Goal: Transaction & Acquisition: Purchase product/service

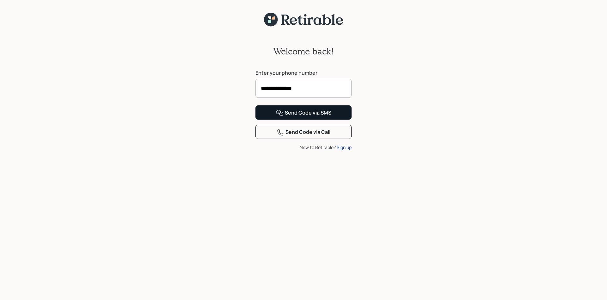
type input "**********"
click at [297, 117] on div "Send Code via SMS" at bounding box center [303, 113] width 55 height 8
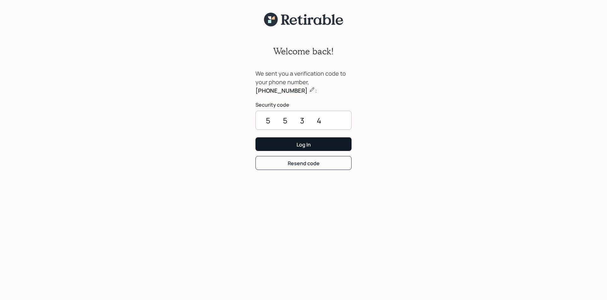
type input "5534"
click at [315, 145] on button "Log In" at bounding box center [303, 144] width 96 height 14
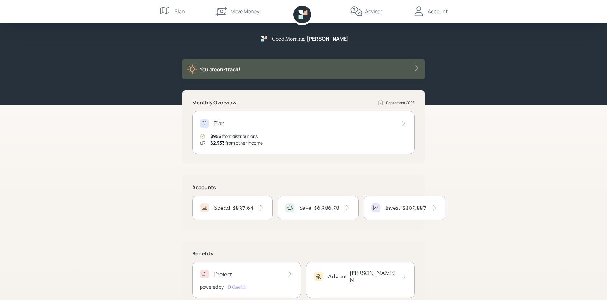
scroll to position [19, 0]
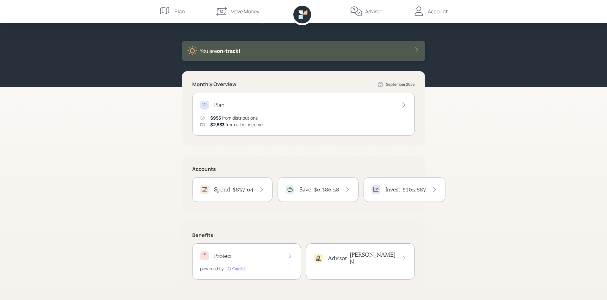
click at [233, 188] on h4 "$837.64" at bounding box center [243, 189] width 21 height 7
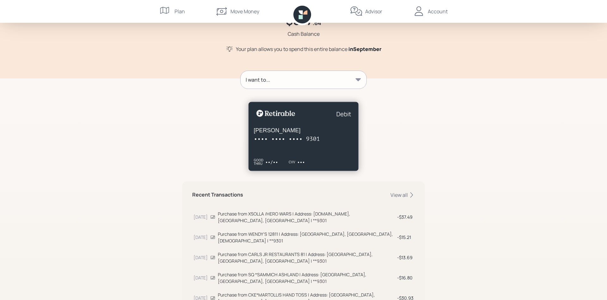
scroll to position [26, 0]
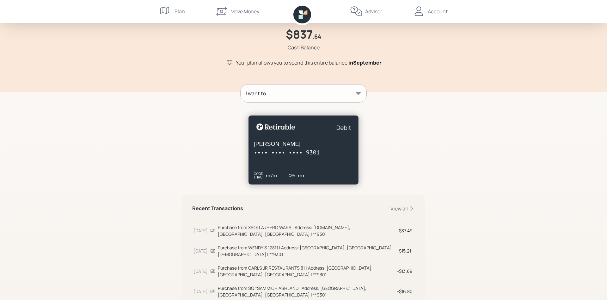
click at [240, 11] on div "Move Money" at bounding box center [244, 12] width 29 height 8
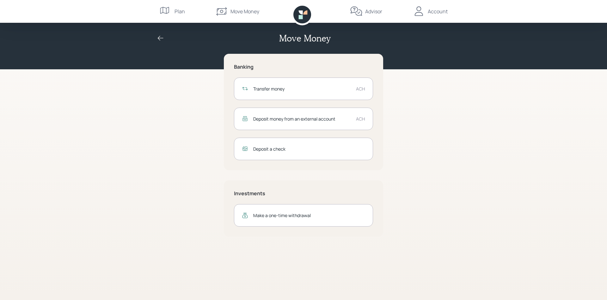
click at [275, 89] on div "Transfer money" at bounding box center [302, 88] width 98 height 7
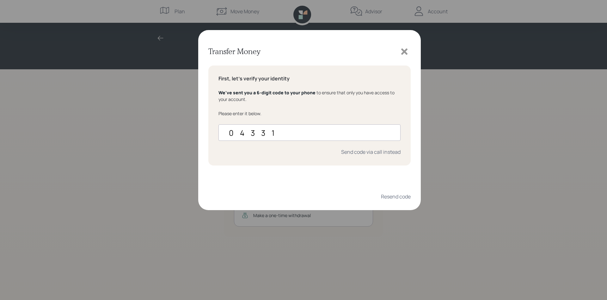
type input "043316"
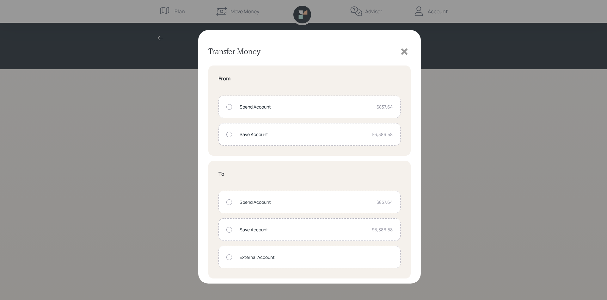
click at [260, 134] on div "Save Account" at bounding box center [303, 134] width 127 height 7
radio input "true"
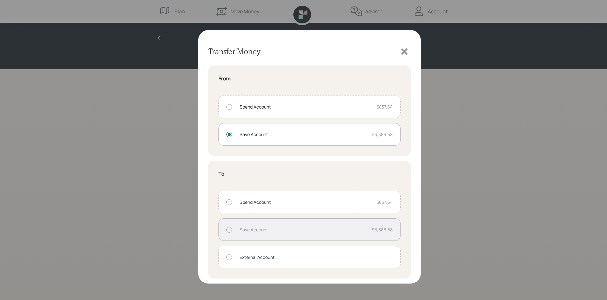
click at [229, 257] on div at bounding box center [229, 257] width 6 height 6
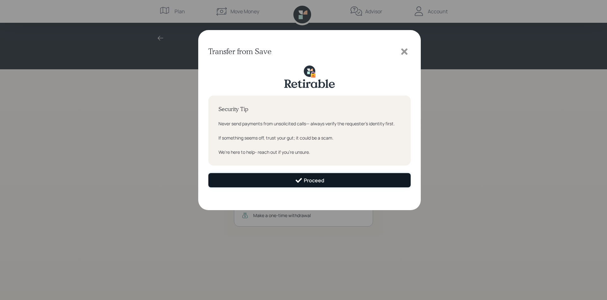
click at [319, 181] on div "Proceed" at bounding box center [309, 180] width 29 height 8
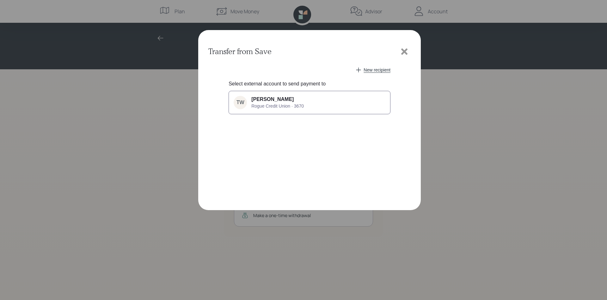
click at [273, 101] on span "[PERSON_NAME]" at bounding box center [272, 99] width 42 height 6
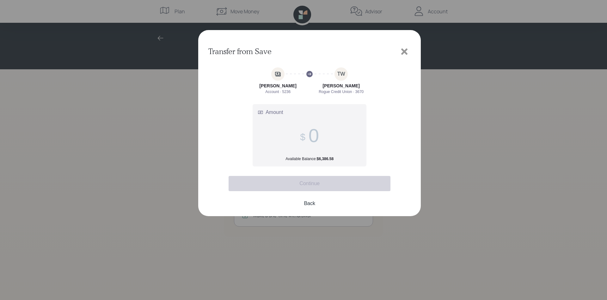
type input "1"
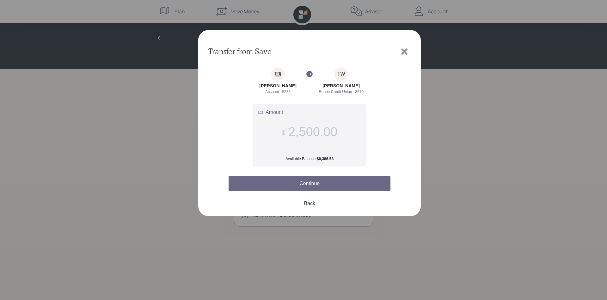
type input "2,500.00"
click at [303, 184] on button "Continue" at bounding box center [310, 183] width 162 height 15
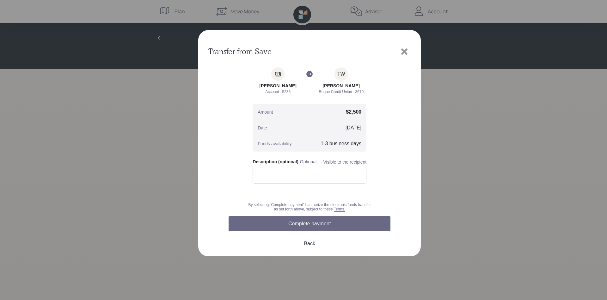
click at [313, 224] on button "Complete payment" at bounding box center [310, 223] width 162 height 15
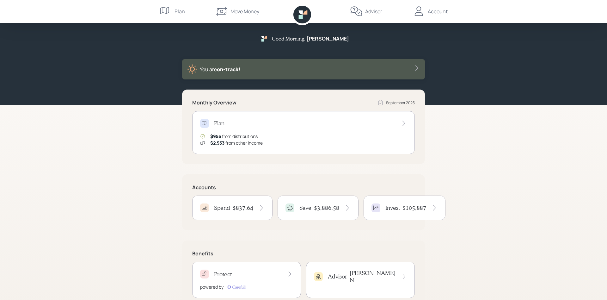
click at [303, 14] on icon at bounding box center [302, 15] width 18 height 18
click at [178, 10] on div "Plan" at bounding box center [180, 12] width 10 height 8
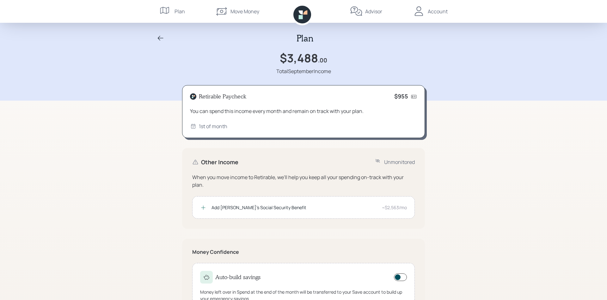
click at [437, 12] on div "Account" at bounding box center [438, 12] width 20 height 8
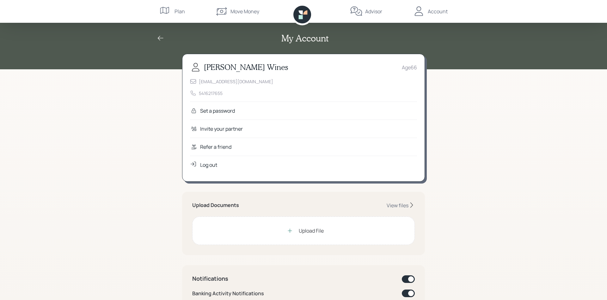
click at [208, 165] on div "Log out" at bounding box center [208, 165] width 17 height 8
